Goal: Task Accomplishment & Management: Manage account settings

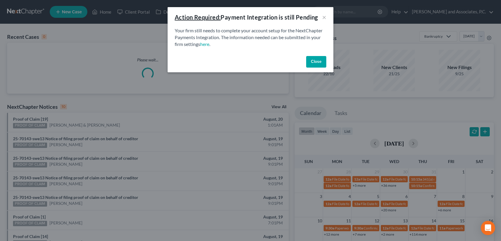
click at [315, 63] on button "Close" at bounding box center [316, 62] width 20 height 12
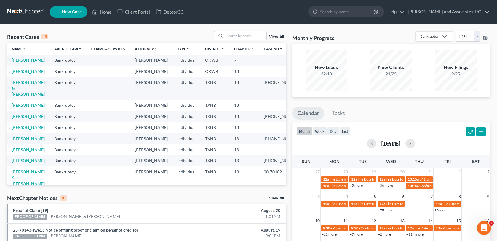
click at [242, 122] on td "13" at bounding box center [244, 116] width 30 height 11
click at [243, 39] on input "search" at bounding box center [245, 35] width 41 height 9
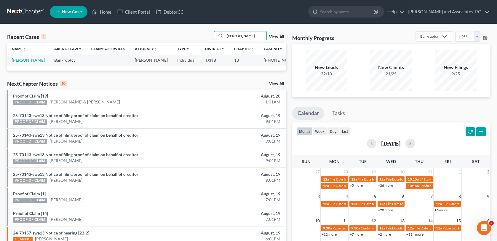
type input "[PERSON_NAME]"
click at [36, 62] on link "[PERSON_NAME]" at bounding box center [28, 59] width 33 height 5
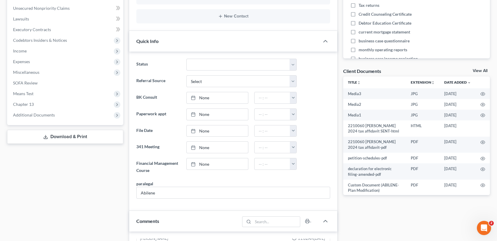
scroll to position [150, 0]
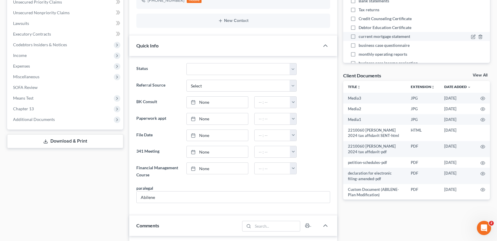
click at [435, 36] on div "current mortgage statement" at bounding box center [399, 36] width 98 height 6
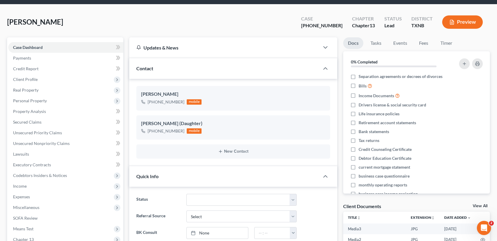
scroll to position [0, 0]
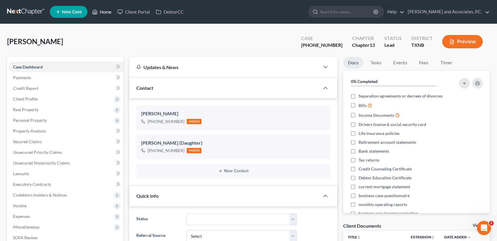
click at [106, 12] on link "Home" at bounding box center [101, 12] width 25 height 11
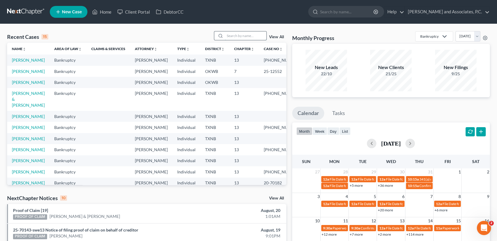
click at [231, 36] on input "search" at bounding box center [245, 35] width 41 height 9
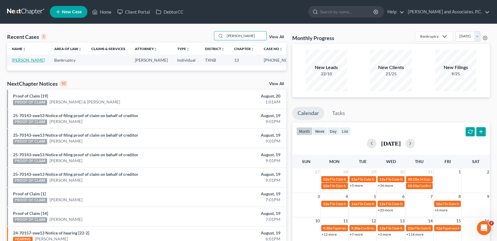
type input "[PERSON_NAME]"
click at [19, 62] on link "[PERSON_NAME]" at bounding box center [28, 59] width 33 height 5
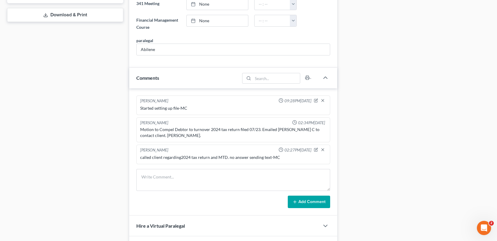
scroll to position [296, 0]
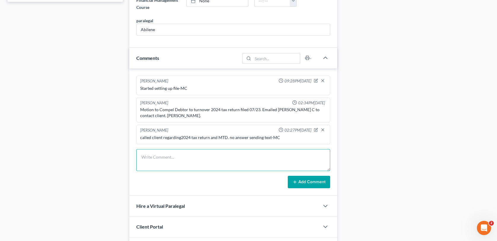
click at [145, 157] on textarea at bounding box center [232, 160] width 193 height 22
click at [222, 156] on textarea "client sent 2024 tax return via email. I will up to the trustee-MC" at bounding box center [232, 160] width 193 height 22
type textarea "client sent 2024 tax return via email. I will upload to the trustee-MC"
click at [303, 179] on button "Add Comment" at bounding box center [309, 182] width 42 height 12
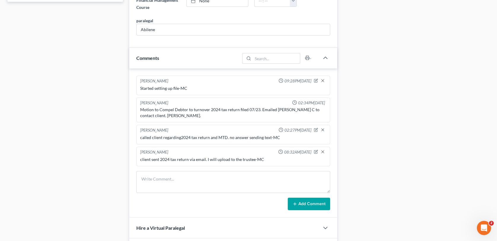
click at [466, 11] on div "Docs Tasks Events Fees Timer 0% Completed Nothing here yet! Separation agreemen…" at bounding box center [416, 97] width 153 height 673
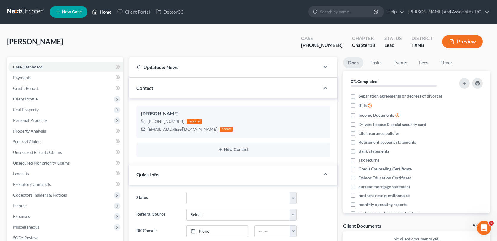
click at [106, 10] on link "Home" at bounding box center [101, 12] width 25 height 11
click at [109, 13] on link "Home" at bounding box center [101, 12] width 25 height 11
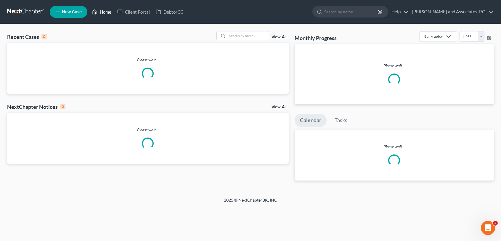
click at [102, 11] on link "Home" at bounding box center [101, 12] width 25 height 11
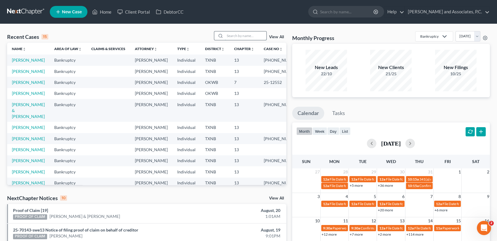
click at [227, 34] on input "search" at bounding box center [245, 35] width 41 height 9
type input "[PERSON_NAME]"
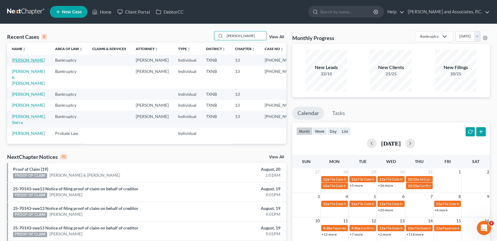
click at [31, 61] on link "[PERSON_NAME]" at bounding box center [28, 59] width 33 height 5
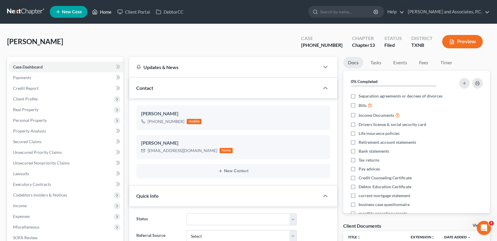
click at [101, 12] on link "Home" at bounding box center [101, 12] width 25 height 11
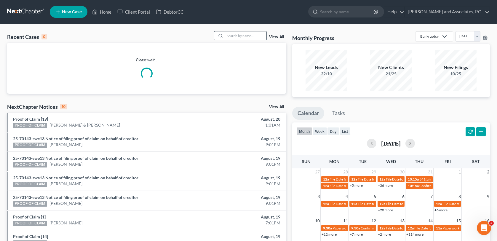
click at [233, 37] on input "search" at bounding box center [245, 35] width 41 height 9
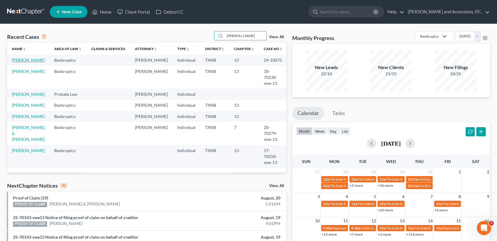
type input "[PERSON_NAME]"
click at [20, 60] on link "[PERSON_NAME]" at bounding box center [28, 59] width 33 height 5
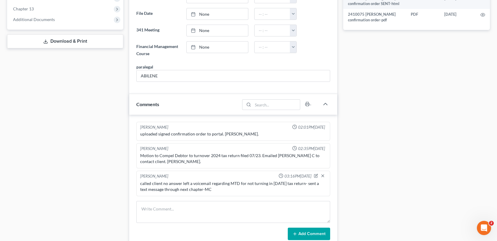
scroll to position [267, 0]
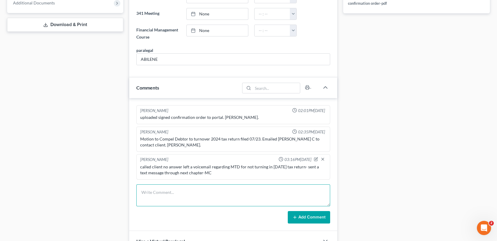
click at [165, 197] on textarea at bounding box center [232, 195] width 193 height 22
type textarea "uploaded 2024 tax return to the trustee-MC"
click at [320, 214] on button "Add Comment" at bounding box center [309, 217] width 42 height 12
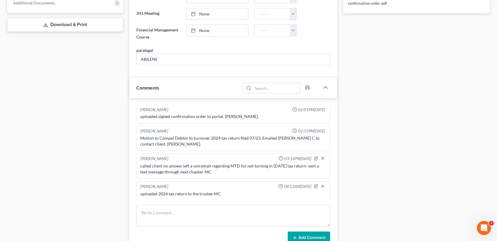
scroll to position [0, 0]
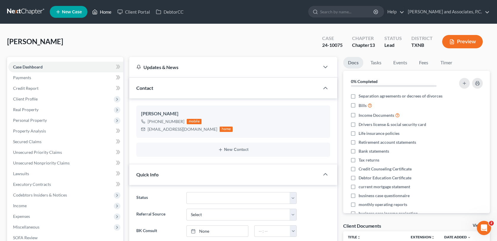
click at [105, 12] on link "Home" at bounding box center [101, 12] width 25 height 11
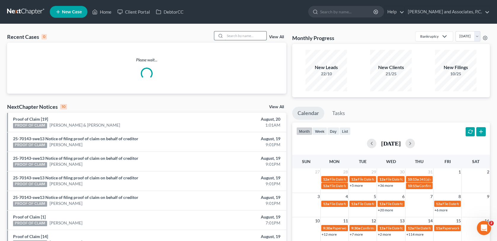
click at [226, 36] on input "search" at bounding box center [245, 35] width 41 height 9
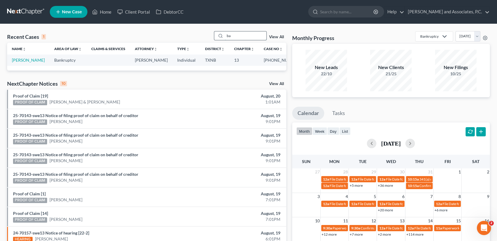
type input "b"
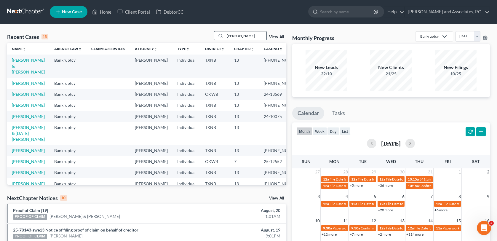
type input "[PERSON_NAME]"
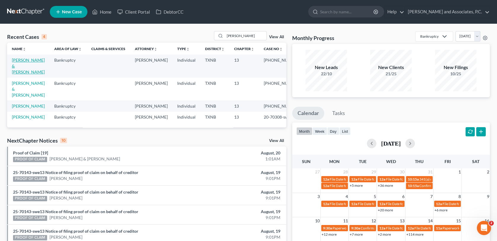
click at [19, 60] on link "[PERSON_NAME] & [PERSON_NAME]" at bounding box center [28, 65] width 33 height 17
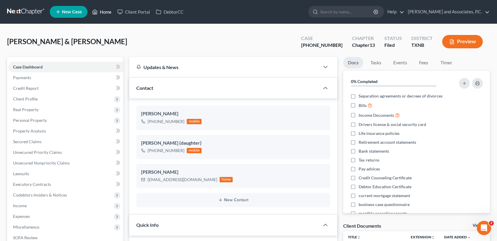
click at [105, 14] on link "Home" at bounding box center [101, 12] width 25 height 11
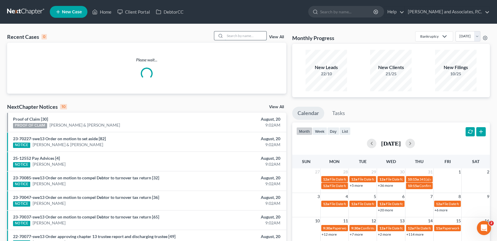
click at [238, 35] on input "search" at bounding box center [245, 35] width 41 height 9
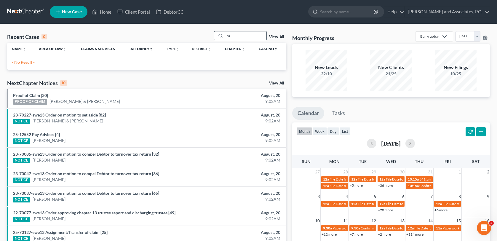
type input "r"
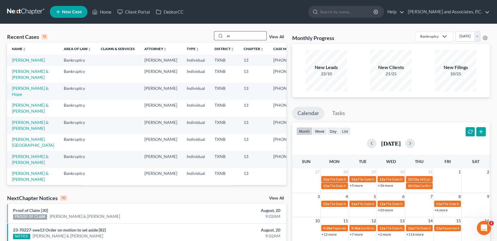
type input "a"
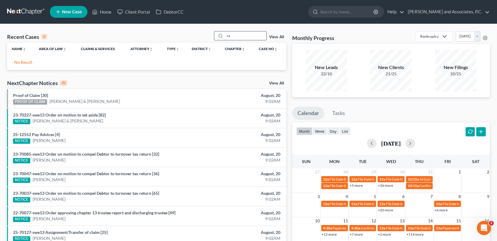
type input "r"
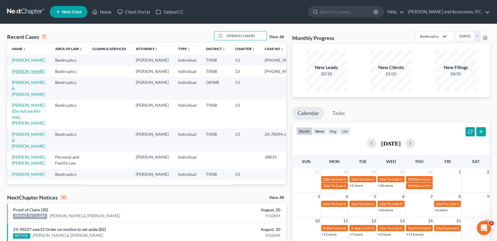
type input "[PERSON_NAME]"
click at [20, 74] on link "[PERSON_NAME]" at bounding box center [28, 71] width 33 height 5
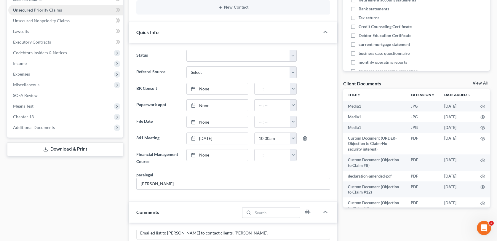
scroll to position [148, 0]
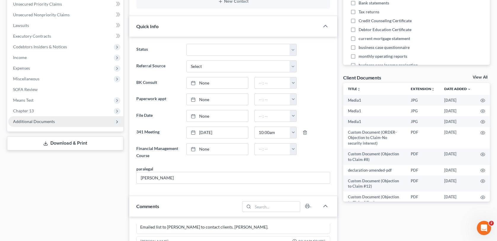
click at [38, 121] on span "Additional Documents" at bounding box center [34, 121] width 42 height 5
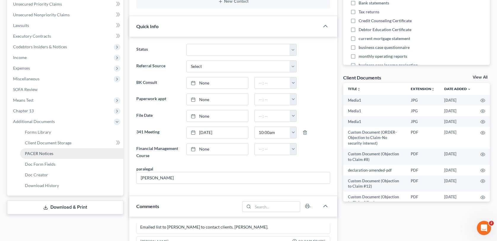
click at [40, 152] on span "PACER Notices" at bounding box center [39, 153] width 28 height 5
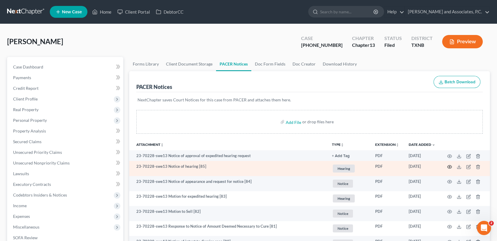
click at [448, 166] on icon "button" at bounding box center [449, 166] width 5 height 5
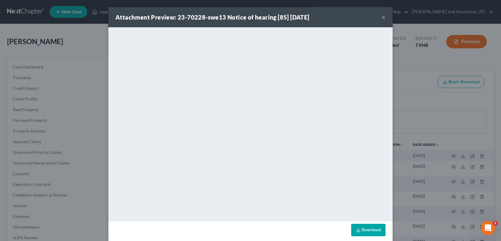
click at [382, 17] on button "×" at bounding box center [384, 17] width 4 height 7
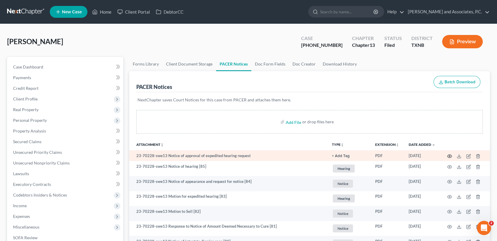
click at [450, 156] on icon "button" at bounding box center [449, 156] width 5 height 5
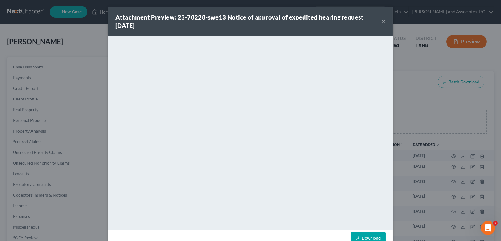
click at [382, 21] on button "×" at bounding box center [384, 21] width 4 height 7
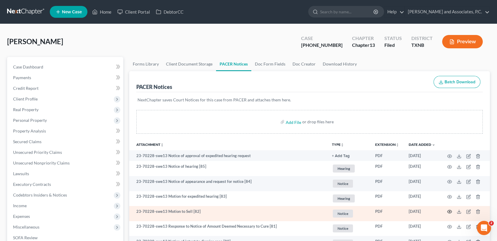
click at [449, 211] on icon "button" at bounding box center [449, 211] width 5 height 5
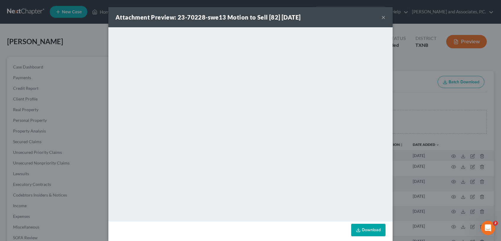
click at [382, 17] on button "×" at bounding box center [384, 17] width 4 height 7
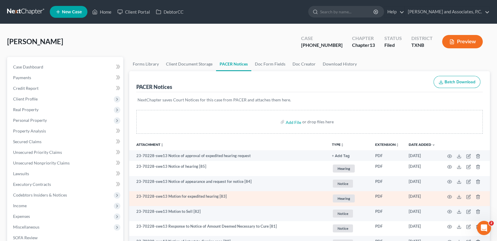
scroll to position [30, 0]
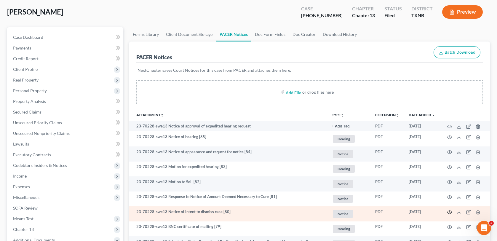
click at [450, 212] on icon "button" at bounding box center [449, 212] width 5 height 5
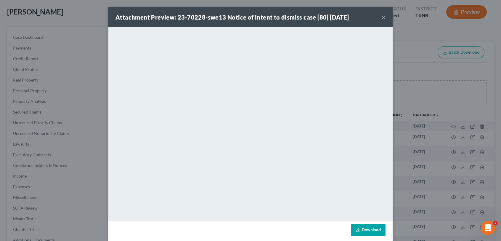
click at [382, 18] on button "×" at bounding box center [384, 17] width 4 height 7
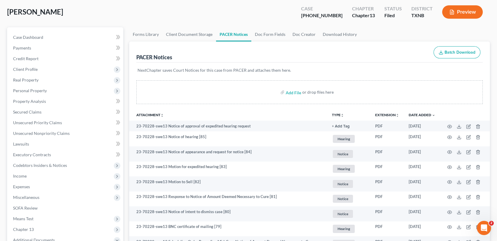
scroll to position [0, 0]
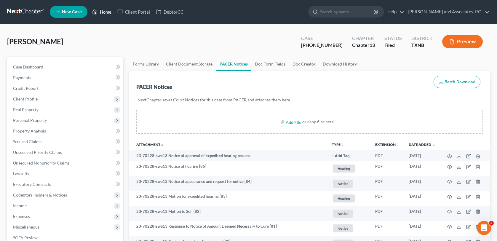
click at [102, 10] on link "Home" at bounding box center [101, 12] width 25 height 11
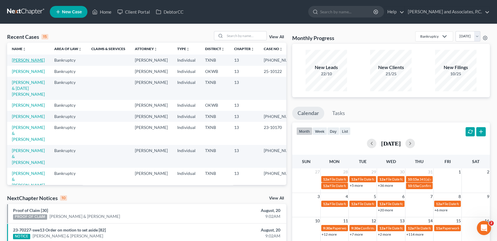
click at [21, 60] on link "[PERSON_NAME]" at bounding box center [28, 59] width 33 height 5
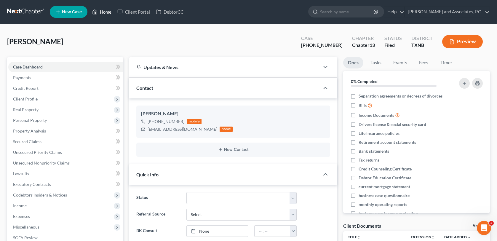
click at [109, 13] on link "Home" at bounding box center [101, 12] width 25 height 11
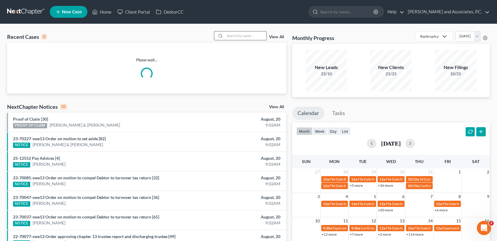
click at [233, 36] on input "search" at bounding box center [245, 35] width 41 height 9
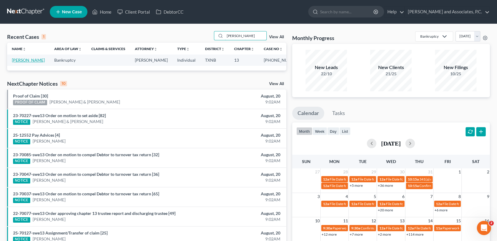
type input "[PERSON_NAME]"
click at [25, 59] on link "[PERSON_NAME]" at bounding box center [28, 59] width 33 height 5
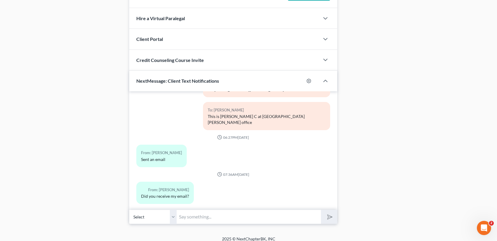
scroll to position [509, 0]
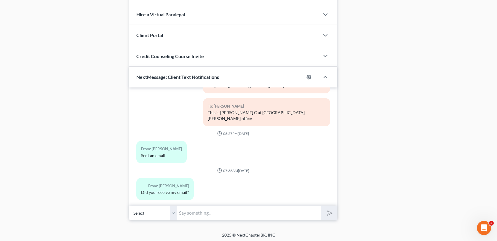
click at [195, 211] on input "text" at bounding box center [249, 213] width 144 height 15
type input "Yes ma'am! Thank you!"
click at [321, 206] on button "submit" at bounding box center [329, 213] width 16 height 14
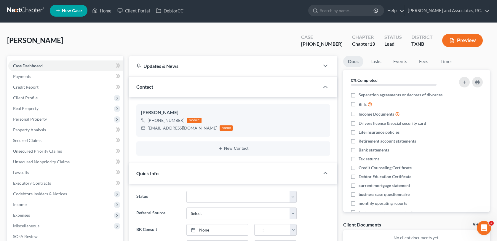
scroll to position [0, 0]
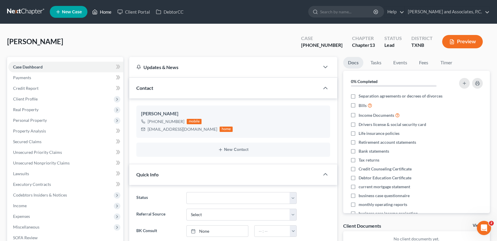
click at [108, 12] on link "Home" at bounding box center [101, 12] width 25 height 11
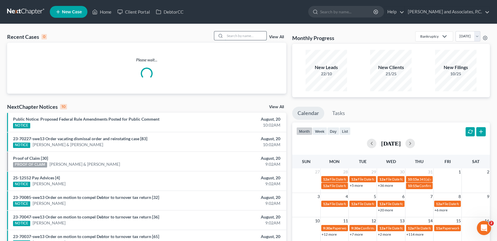
click at [228, 37] on input "search" at bounding box center [245, 35] width 41 height 9
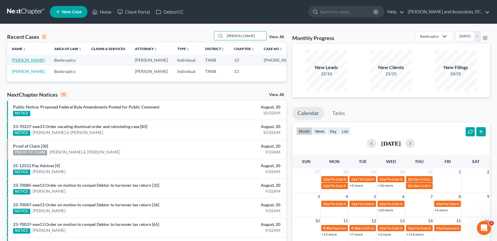
type input "[PERSON_NAME]"
click at [22, 63] on link "[PERSON_NAME]" at bounding box center [28, 59] width 33 height 5
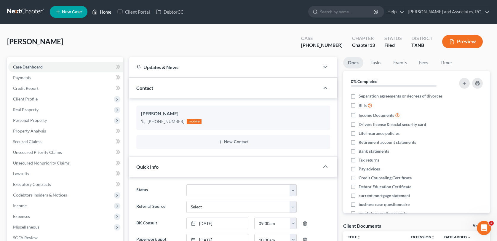
click at [104, 13] on link "Home" at bounding box center [101, 12] width 25 height 11
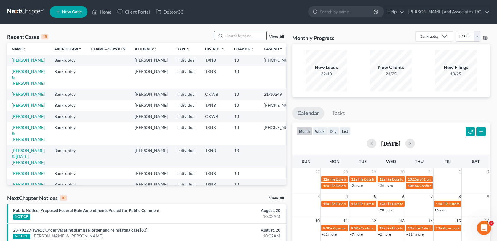
click at [227, 37] on input "search" at bounding box center [245, 35] width 41 height 9
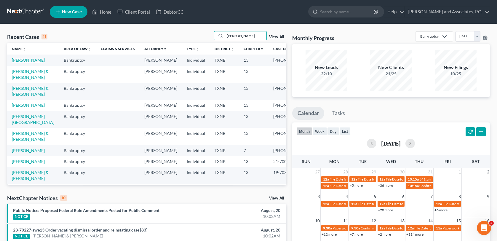
type input "[PERSON_NAME]"
click at [24, 61] on link "[PERSON_NAME]" at bounding box center [28, 59] width 33 height 5
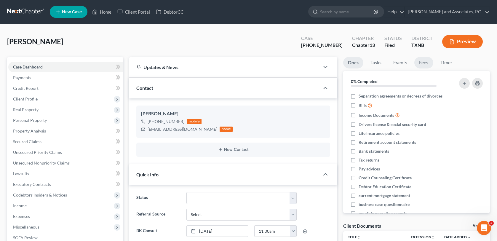
scroll to position [297, 0]
click at [424, 63] on link "Fees" at bounding box center [423, 63] width 19 height 12
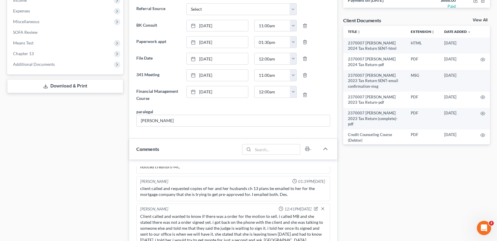
scroll to position [267, 0]
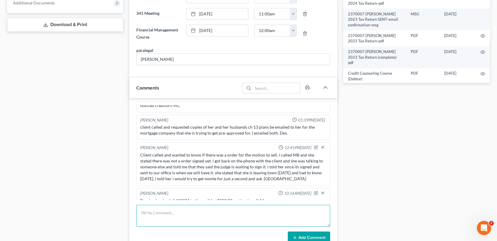
click at [169, 218] on textarea at bounding box center [232, 216] width 193 height 22
type textarea "m"
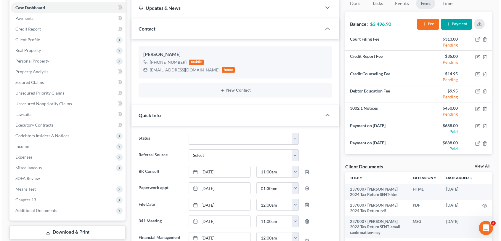
scroll to position [0, 0]
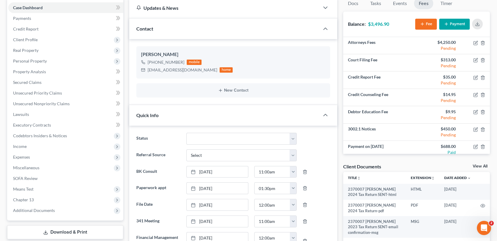
type textarea "made credit card payment for motion to incur debt"
click at [446, 25] on icon "button" at bounding box center [446, 24] width 5 height 5
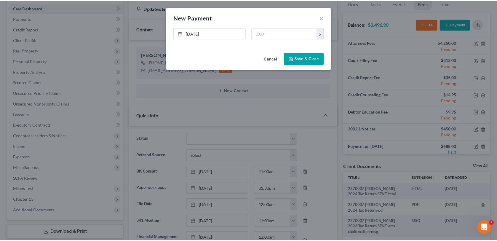
scroll to position [362, 0]
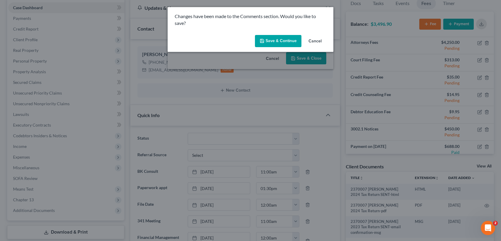
click at [312, 39] on button "Cancel" at bounding box center [315, 42] width 23 height 12
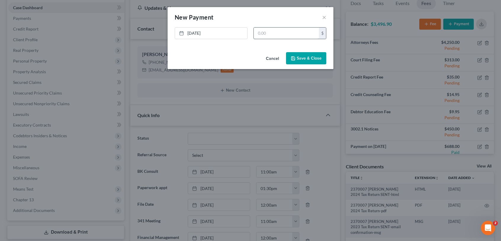
click at [259, 33] on input "text" at bounding box center [286, 33] width 65 height 11
type input "2,912.00"
click at [315, 60] on button "Save & Close" at bounding box center [306, 58] width 40 height 12
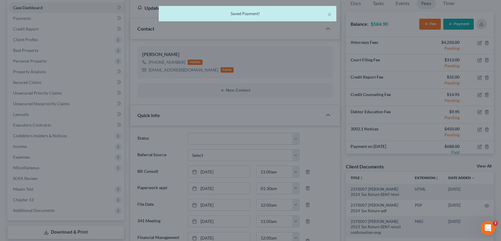
scroll to position [368, 0]
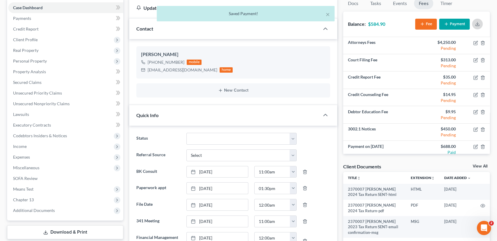
click at [477, 25] on icon "button" at bounding box center [477, 24] width 5 height 5
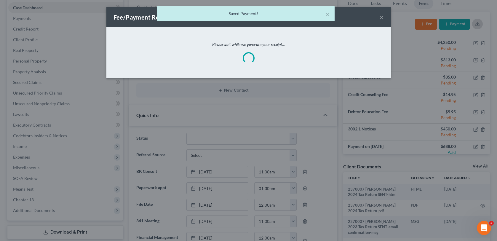
scroll to position [362, 0]
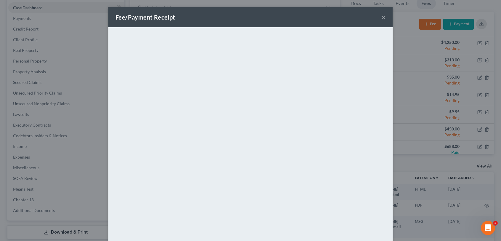
click at [382, 17] on button "×" at bounding box center [384, 17] width 4 height 7
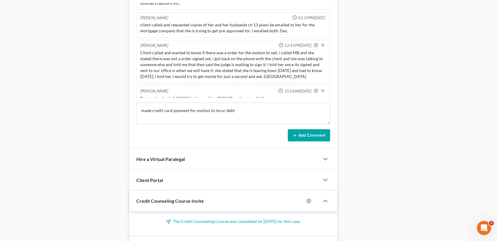
scroll to position [415, 0]
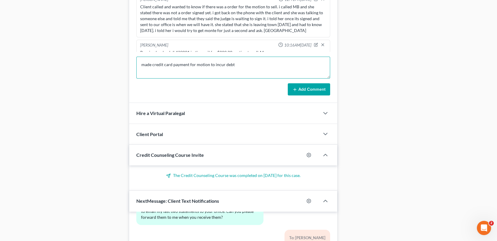
click at [189, 63] on textarea "made credit card payment for motion to incur debt" at bounding box center [232, 68] width 193 height 22
click at [198, 64] on textarea "made credit card payment of $2912.00for motion to incur debt" at bounding box center [232, 68] width 193 height 22
click at [212, 63] on textarea "made credit card payment of $2,912.00for motion to incur debt" at bounding box center [232, 68] width 193 height 22
click at [260, 64] on textarea "made credit card payment of $2,912.00 for motion to incur debt" at bounding box center [232, 68] width 193 height 22
type textarea "made credit card payment of $2,912.00 for motion to incur debt and expedite hea…"
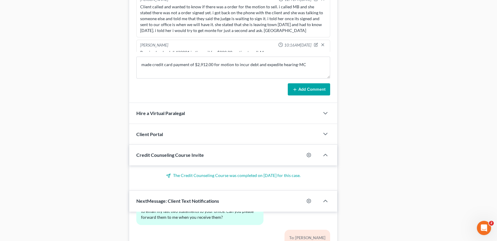
click at [296, 89] on icon at bounding box center [294, 89] width 5 height 5
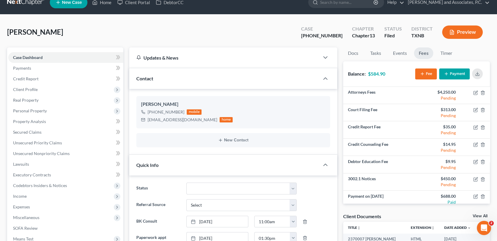
scroll to position [0, 0]
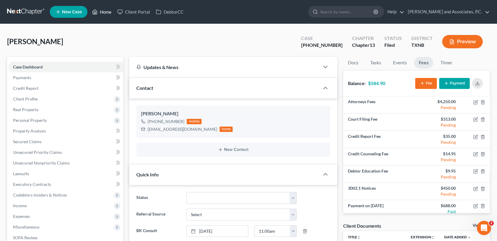
drag, startPoint x: 100, startPoint y: 13, endPoint x: 252, endPoint y: 21, distance: 152.4
click at [100, 13] on link "Home" at bounding box center [101, 12] width 25 height 11
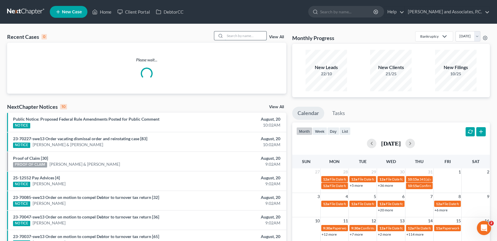
click at [254, 35] on input "search" at bounding box center [245, 35] width 41 height 9
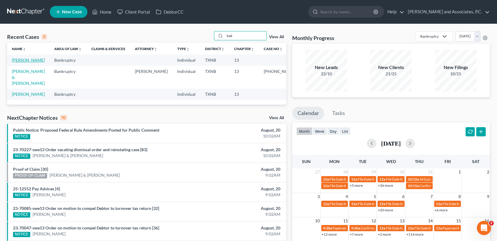
type input "bak"
click at [17, 61] on link "[PERSON_NAME]" at bounding box center [28, 59] width 33 height 5
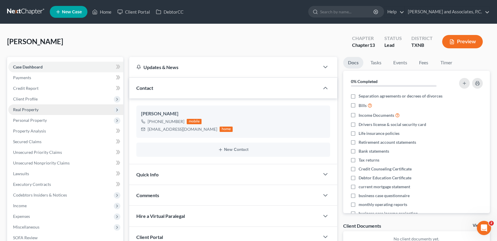
click at [54, 109] on span "Real Property" at bounding box center [65, 109] width 115 height 11
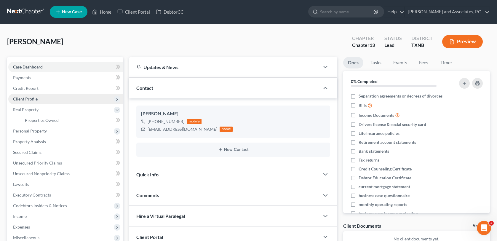
click at [46, 102] on span "Client Profile" at bounding box center [65, 99] width 115 height 11
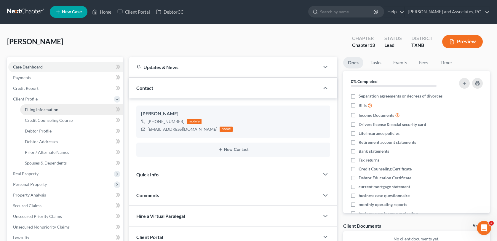
click at [46, 110] on span "Filing Information" at bounding box center [41, 109] width 33 height 5
select select "1"
select select "0"
select select "3"
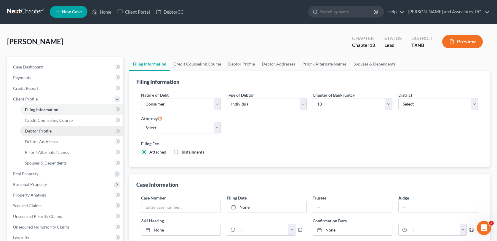
click at [39, 130] on span "Debtor Profile" at bounding box center [38, 130] width 27 height 5
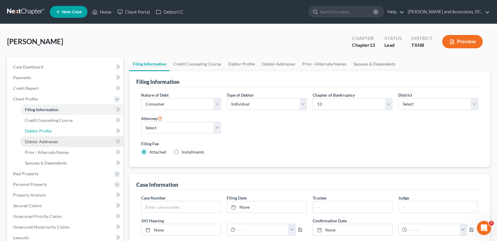
select select "0"
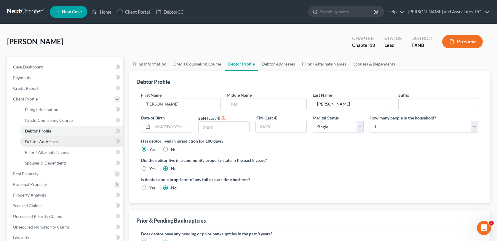
click at [39, 143] on span "Debtor Addresses" at bounding box center [41, 141] width 33 height 5
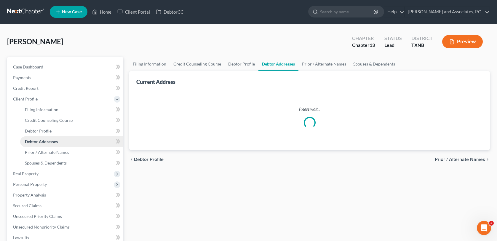
select select "0"
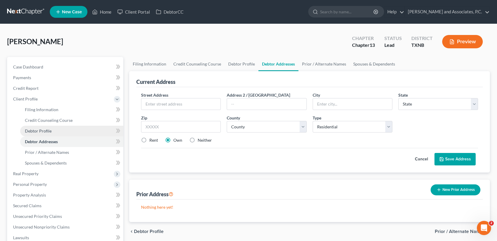
click at [42, 131] on span "Debtor Profile" at bounding box center [38, 130] width 27 height 5
select select "0"
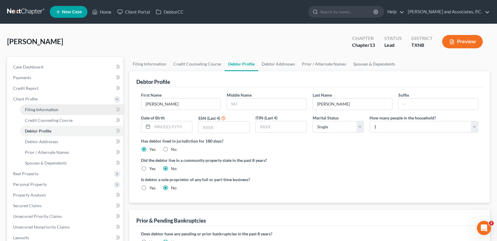
click at [47, 111] on span "Filing Information" at bounding box center [41, 109] width 33 height 5
select select "1"
select select "0"
select select "3"
select select "78"
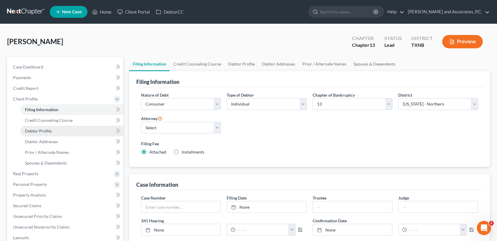
click at [43, 129] on span "Debtor Profile" at bounding box center [38, 130] width 27 height 5
select select "0"
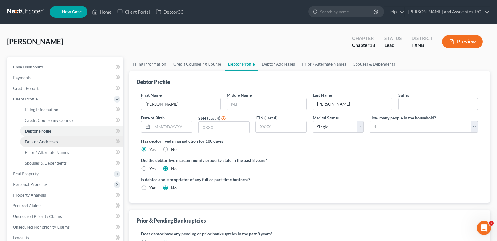
click at [43, 140] on span "Debtor Addresses" at bounding box center [41, 141] width 33 height 5
select select "0"
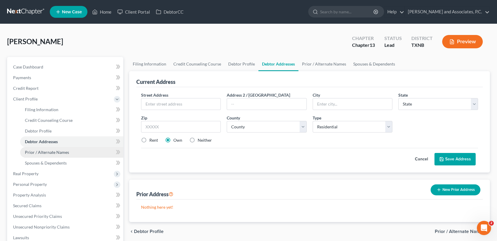
click at [43, 150] on span "Prior / Alternate Names" at bounding box center [47, 152] width 44 height 5
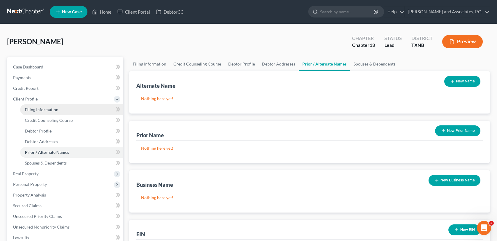
click at [47, 110] on span "Filing Information" at bounding box center [41, 109] width 33 height 5
select select "1"
select select "0"
select select "3"
select select "78"
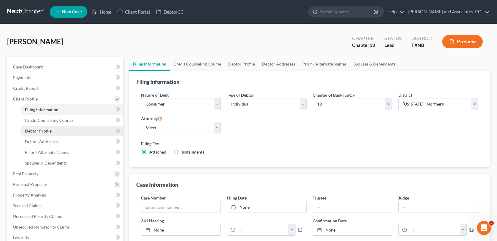
click at [43, 131] on span "Debtor Profile" at bounding box center [38, 130] width 27 height 5
select select "0"
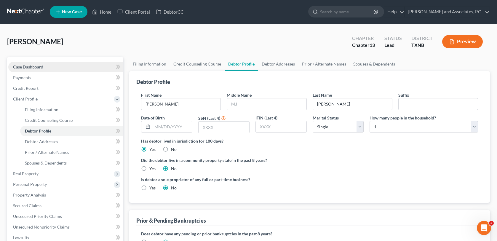
click at [41, 67] on span "Case Dashboard" at bounding box center [28, 66] width 30 height 5
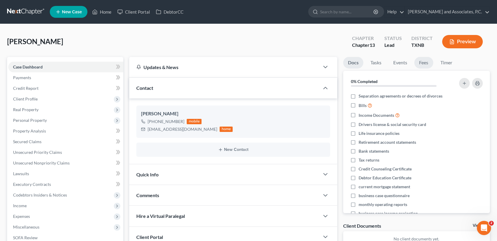
click at [422, 63] on link "Fees" at bounding box center [423, 63] width 19 height 12
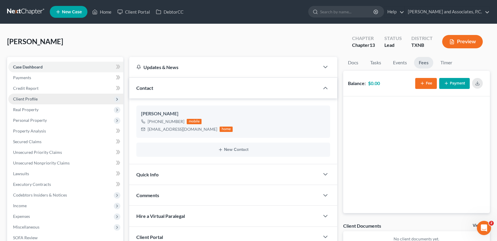
click at [53, 97] on span "Client Profile" at bounding box center [65, 99] width 115 height 11
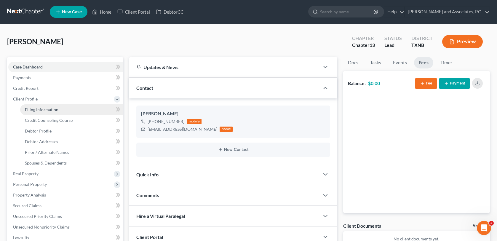
click at [51, 111] on span "Filing Information" at bounding box center [41, 109] width 33 height 5
select select "1"
select select "0"
select select "3"
select select "78"
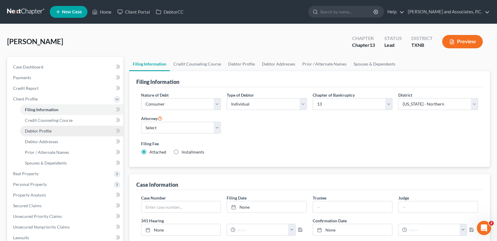
click at [52, 129] on link "Debtor Profile" at bounding box center [71, 131] width 103 height 11
select select "0"
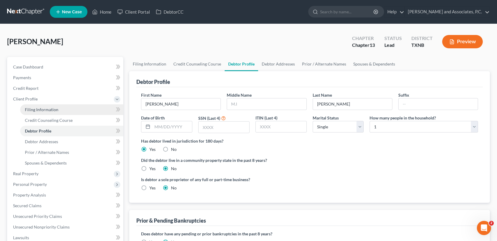
click at [51, 110] on span "Filing Information" at bounding box center [41, 109] width 33 height 5
select select "1"
select select "0"
select select "3"
select select "78"
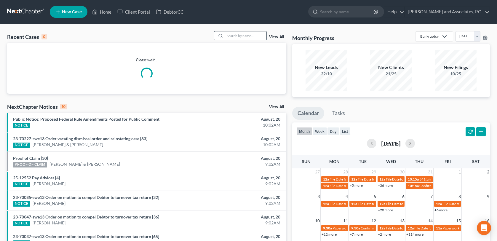
click at [236, 34] on input "search" at bounding box center [245, 35] width 41 height 9
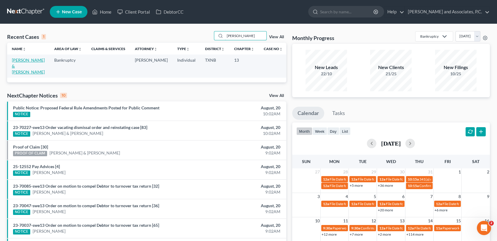
type input "graves"
click at [24, 60] on link "[PERSON_NAME] & [PERSON_NAME]" at bounding box center [28, 65] width 33 height 17
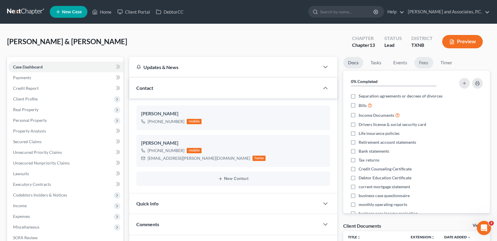
scroll to position [232, 0]
click at [427, 61] on link "Fees" at bounding box center [423, 63] width 19 height 12
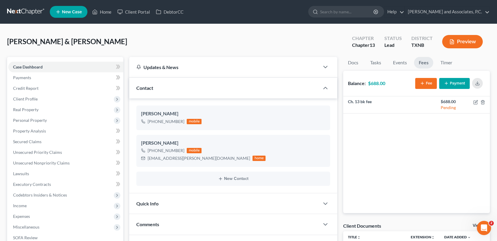
click at [450, 83] on button "Payment" at bounding box center [454, 83] width 31 height 11
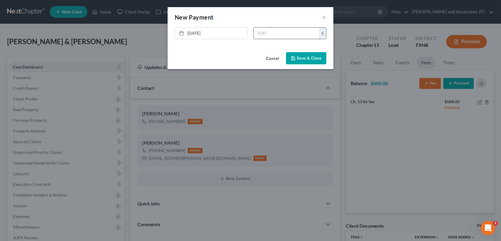
click at [276, 31] on input "text" at bounding box center [286, 33] width 65 height 11
type input "688.00"
click at [299, 63] on button "Save & Close" at bounding box center [306, 58] width 40 height 12
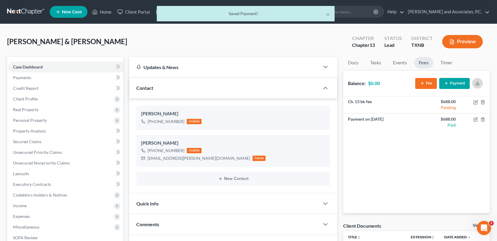
click at [475, 84] on icon "button" at bounding box center [477, 84] width 4 height 1
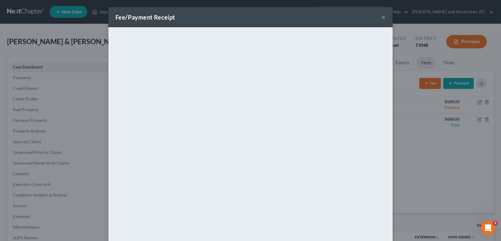
click at [382, 17] on button "×" at bounding box center [384, 17] width 4 height 7
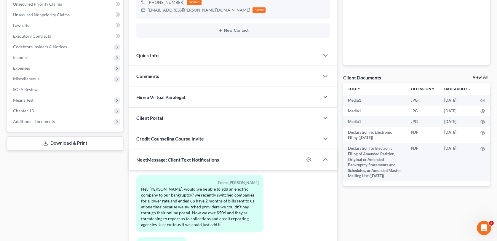
scroll to position [113, 0]
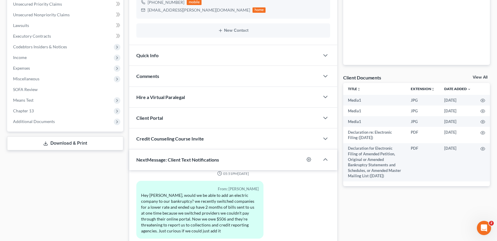
click at [206, 73] on div "Comments" at bounding box center [224, 76] width 190 height 20
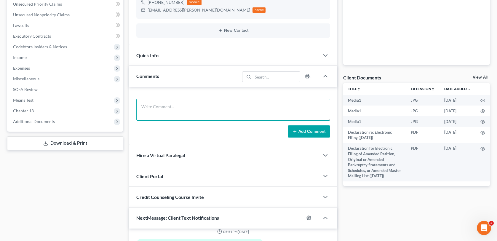
click at [161, 112] on textarea at bounding box center [232, 110] width 193 height 22
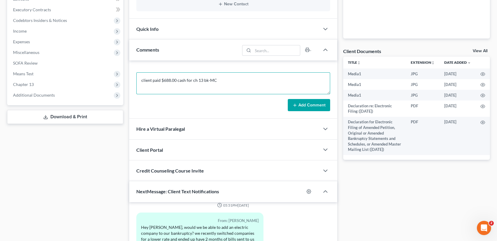
scroll to position [178, 0]
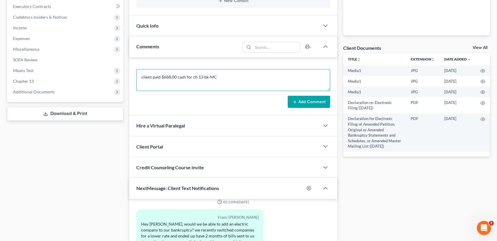
type textarea "client paid $688.00 cash for ch 13 bk-MC"
click at [299, 102] on button "Add Comment" at bounding box center [309, 102] width 42 height 12
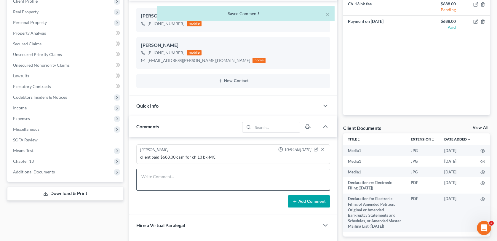
scroll to position [89, 0]
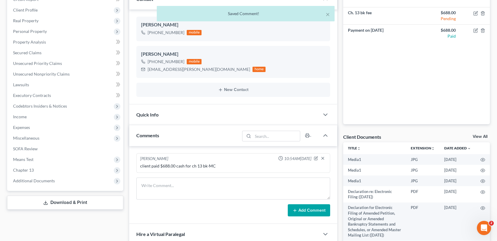
click at [172, 111] on div "Quick Info" at bounding box center [224, 114] width 190 height 20
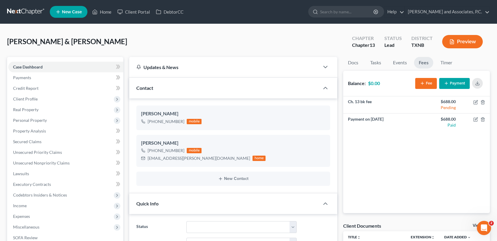
scroll to position [0, 0]
click at [105, 12] on link "Home" at bounding box center [101, 12] width 25 height 11
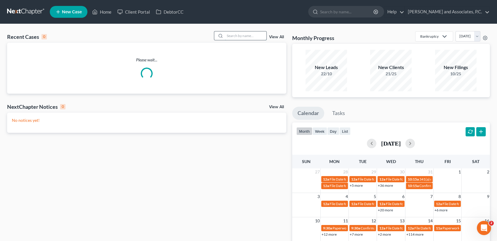
click at [233, 34] on input "search" at bounding box center [245, 35] width 41 height 9
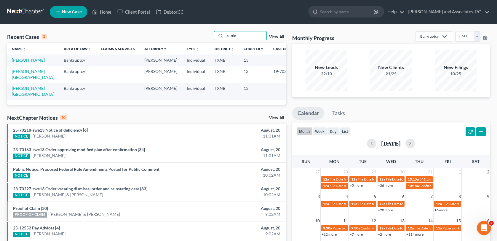
type input "austin"
click at [32, 60] on link "Austin, Bobbye" at bounding box center [28, 59] width 33 height 5
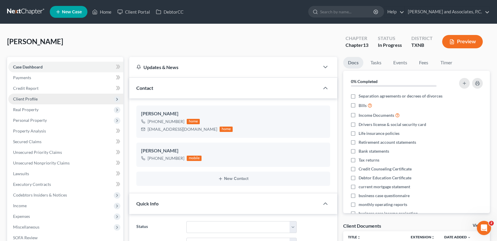
click at [25, 97] on span "Client Profile" at bounding box center [25, 98] width 25 height 5
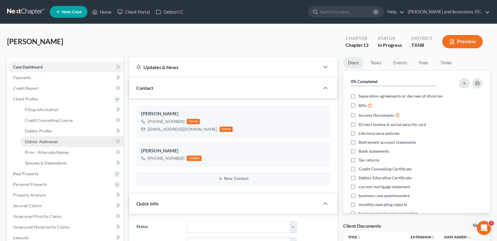
click at [31, 141] on span "Debtor Addresses" at bounding box center [41, 141] width 33 height 5
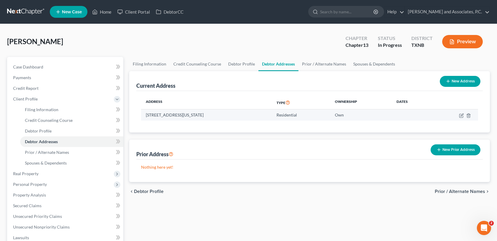
drag, startPoint x: 146, startPoint y: 115, endPoint x: 216, endPoint y: 115, distance: 69.9
click at [216, 115] on td "7929 FM 368 N, Iowa Park, TX 76367" at bounding box center [206, 114] width 131 height 11
copy td "7929 FM 368 N, Iowa Park, TX 76367"
